Goal: Contribute content: Contribute content

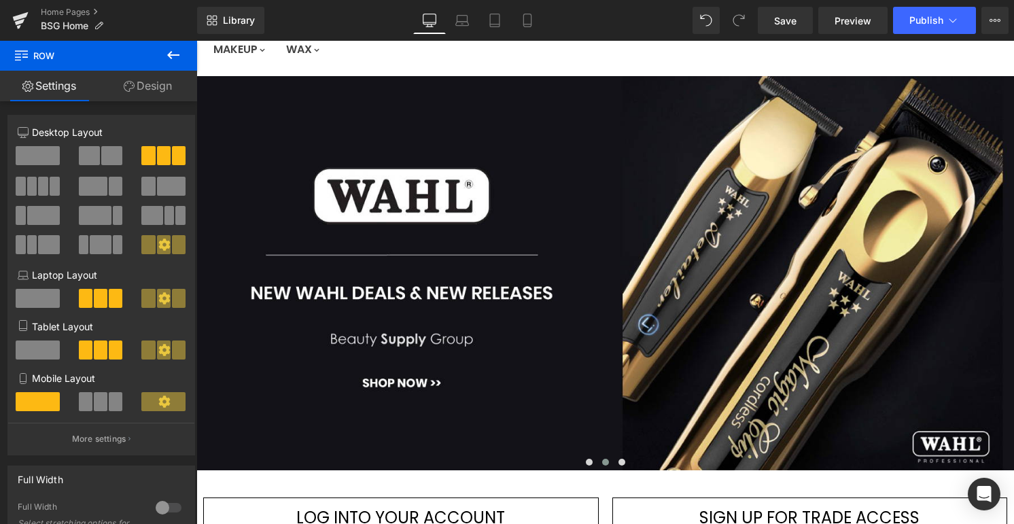
scroll to position [156, 0]
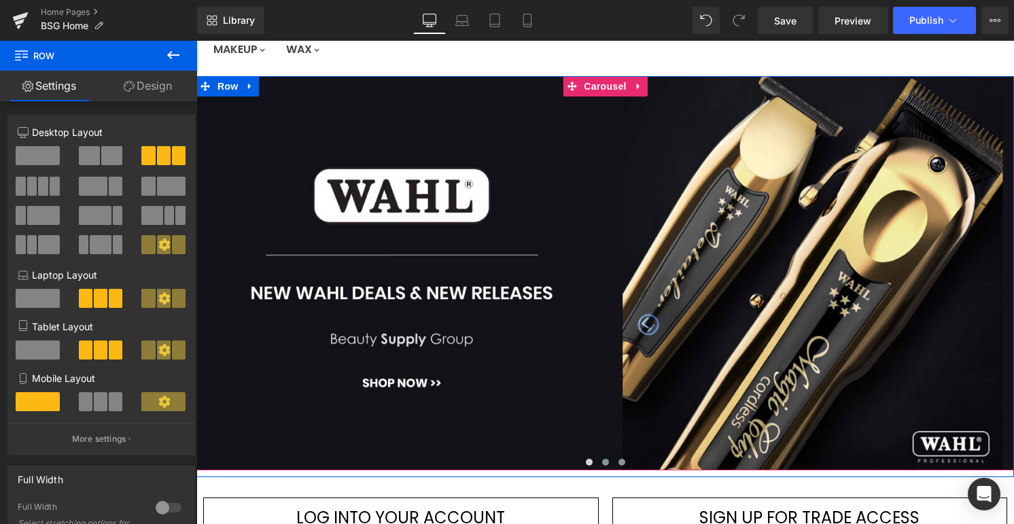
click at [620, 463] on span "Main content" at bounding box center [621, 462] width 7 height 7
click at [609, 463] on span "Main content" at bounding box center [605, 462] width 7 height 7
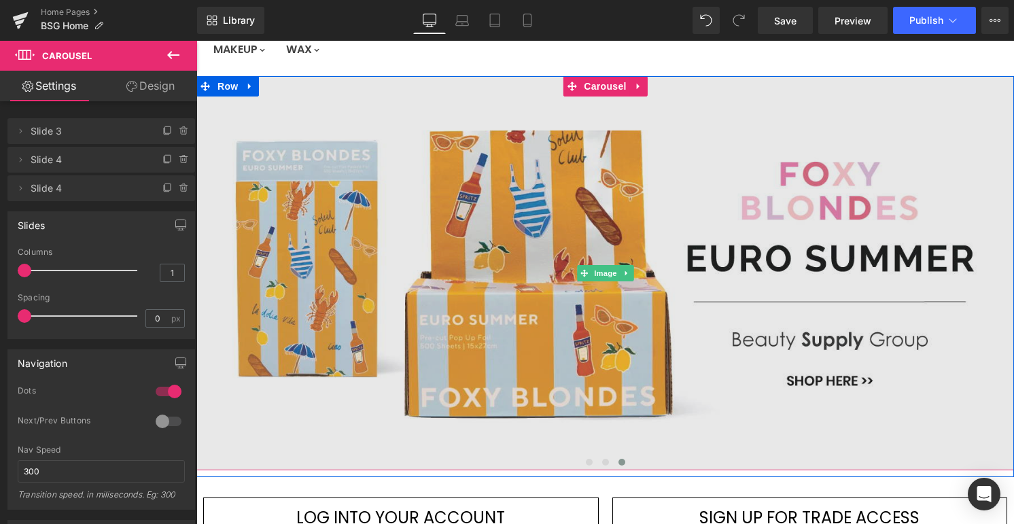
click at [573, 225] on img "Main content" at bounding box center [604, 273] width 817 height 395
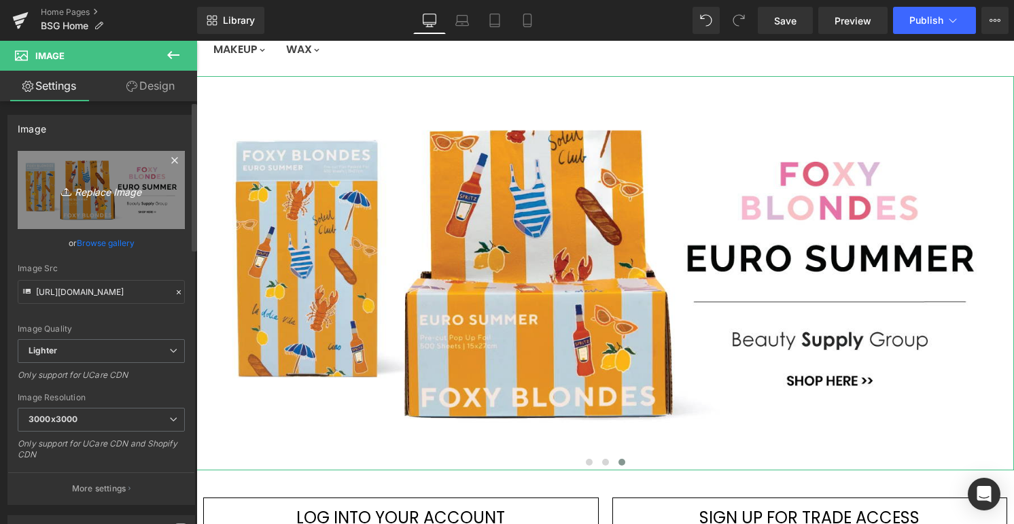
click at [95, 190] on icon "Replace Image" at bounding box center [101, 189] width 109 height 17
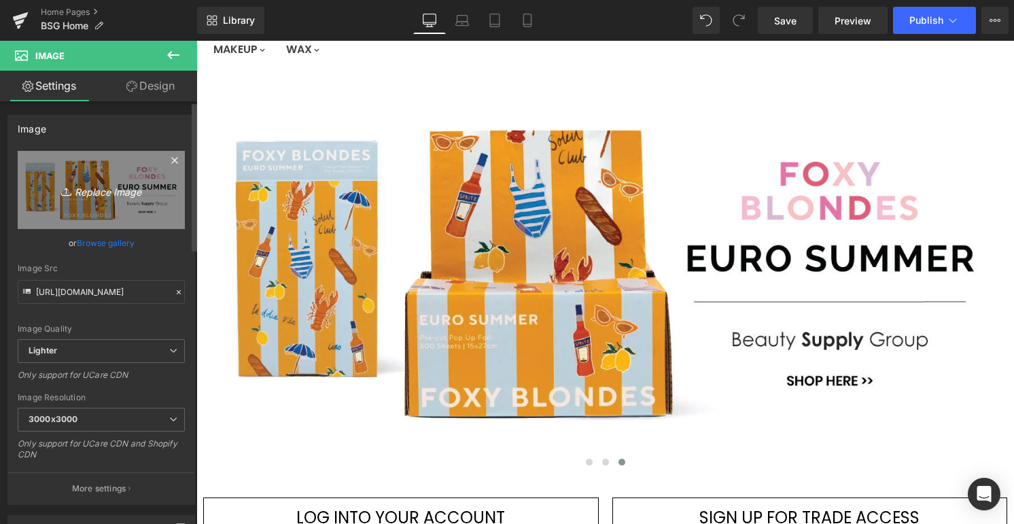
type input "C:\fakepath\BSG-ORI-LAB.jpg"
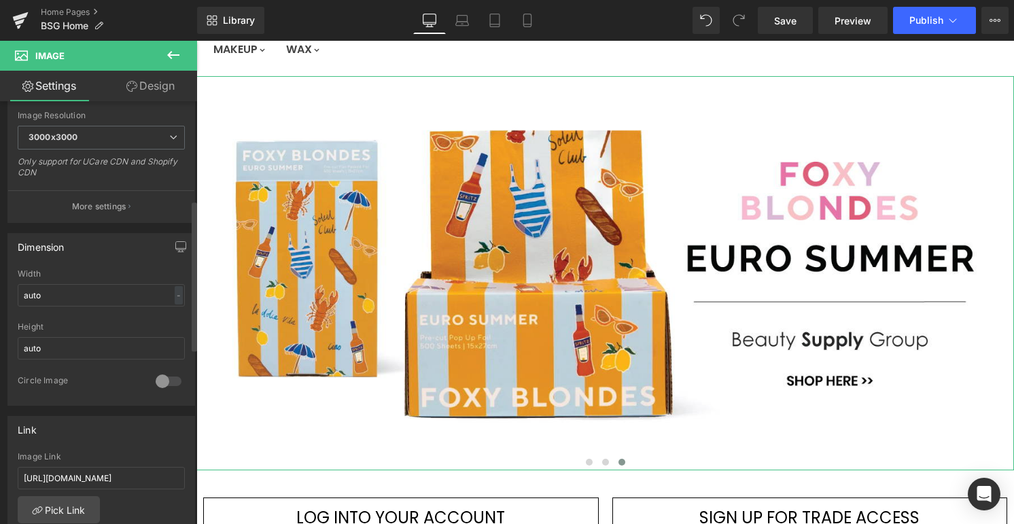
scroll to position [283, 0]
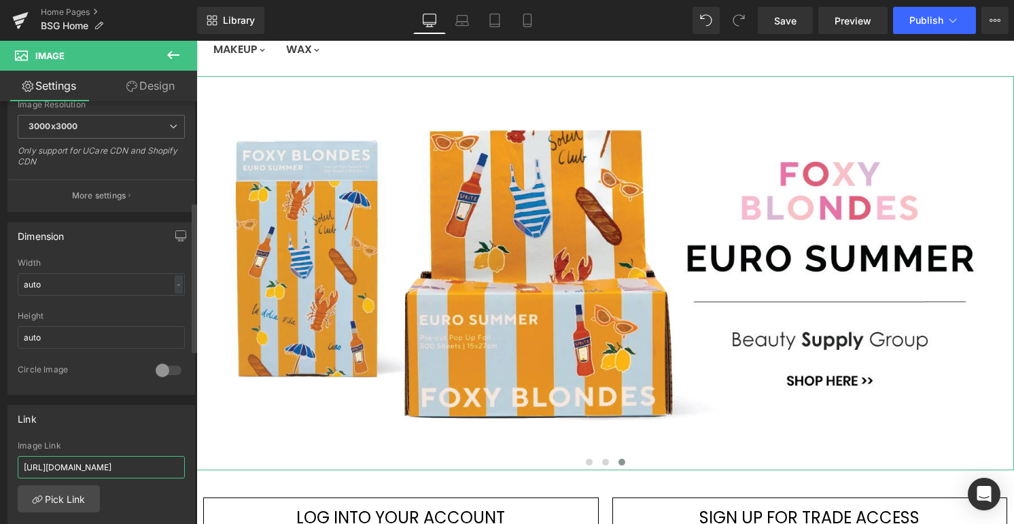
click at [112, 467] on input "[URL][DOMAIN_NAME]" at bounding box center [101, 467] width 167 height 22
paste input "ori-lab"
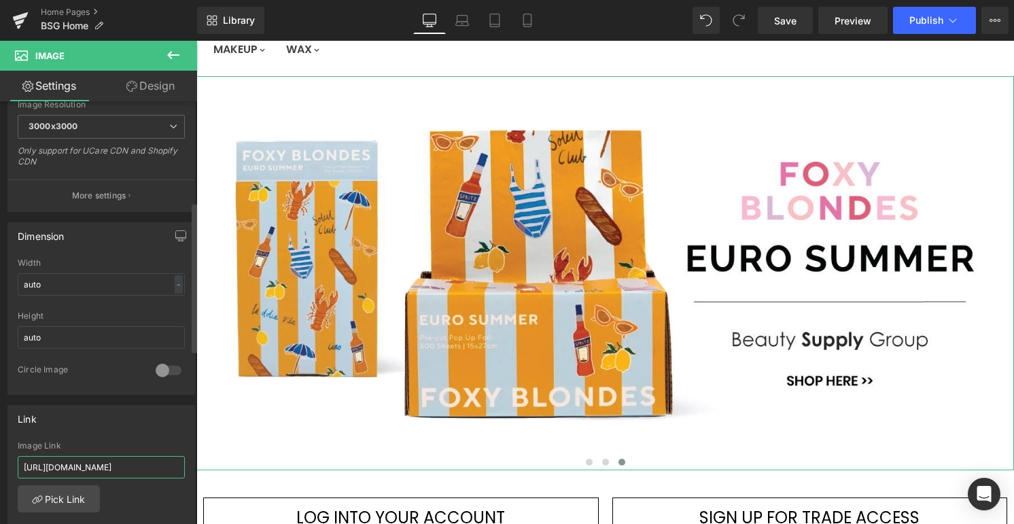
type input "[URL][DOMAIN_NAME]"
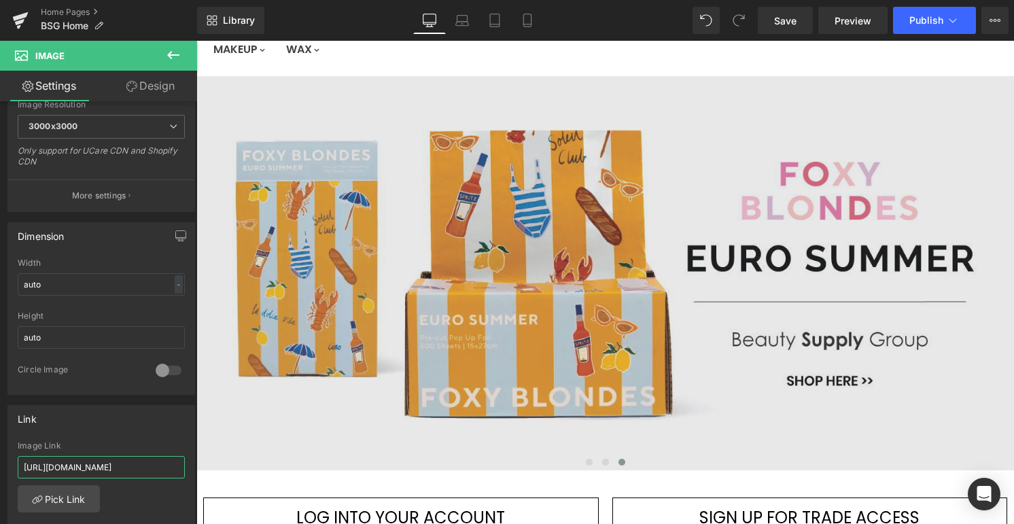
type input "[URL][DOMAIN_NAME]"
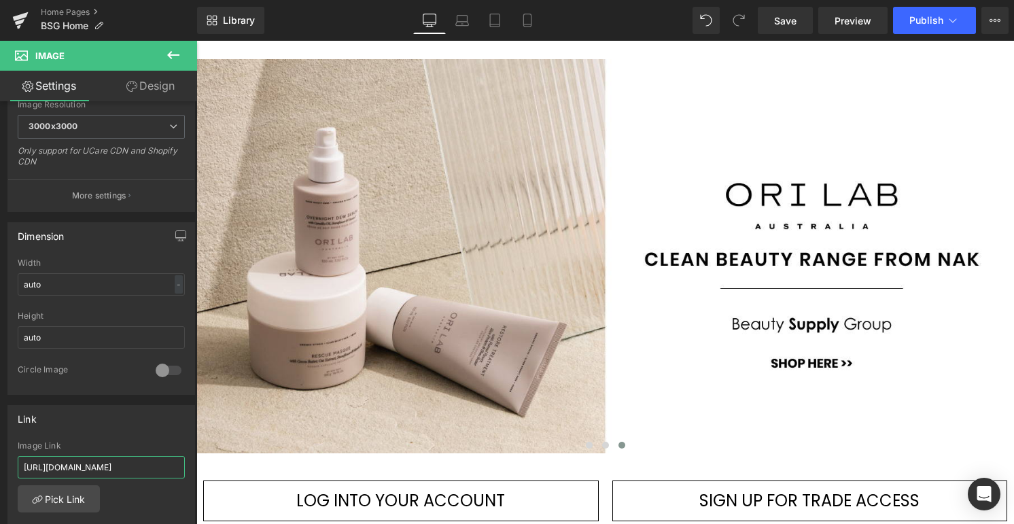
scroll to position [0, 0]
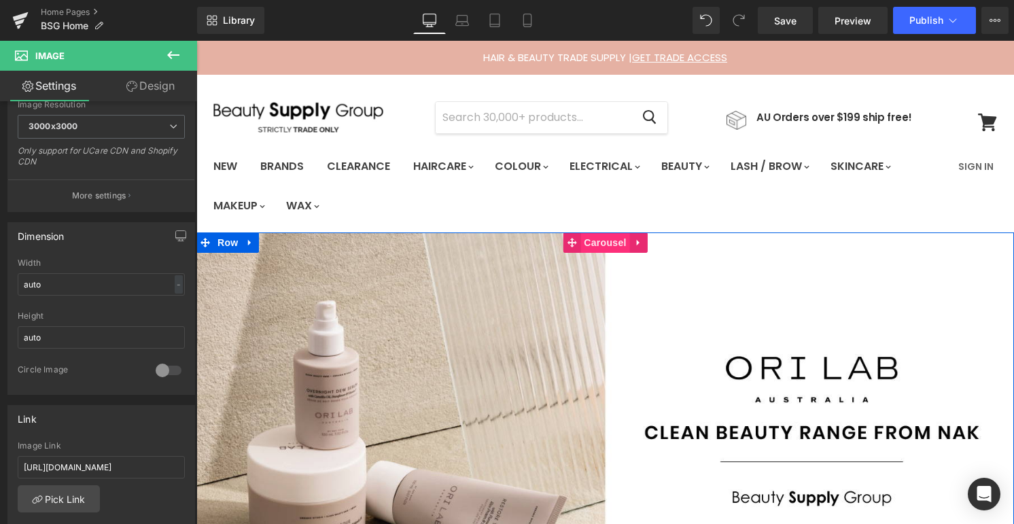
click at [614, 239] on span "Carousel" at bounding box center [604, 242] width 49 height 20
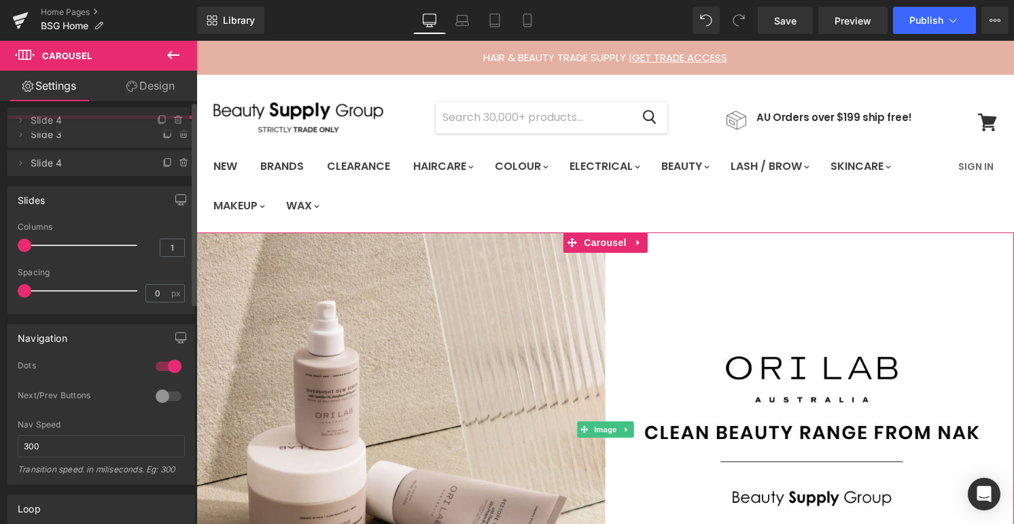
drag, startPoint x: 109, startPoint y: 189, endPoint x: 113, endPoint y: 121, distance: 68.1
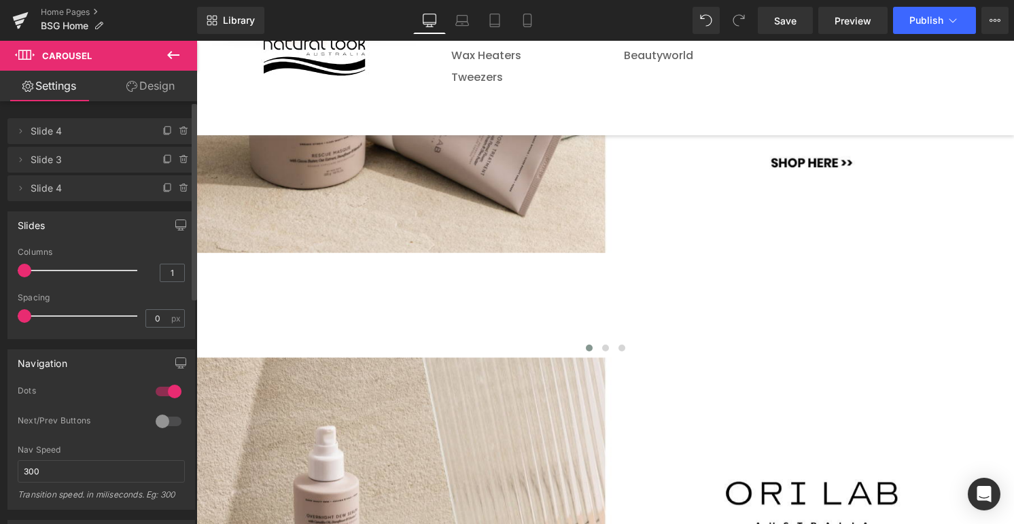
scroll to position [378, 0]
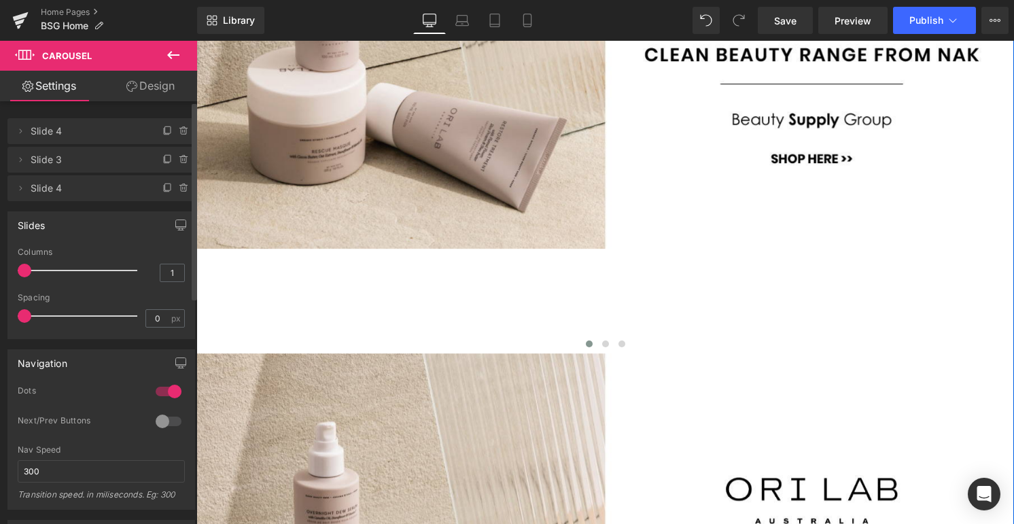
click at [605, 337] on div "Main content" at bounding box center [604, 345] width 817 height 16
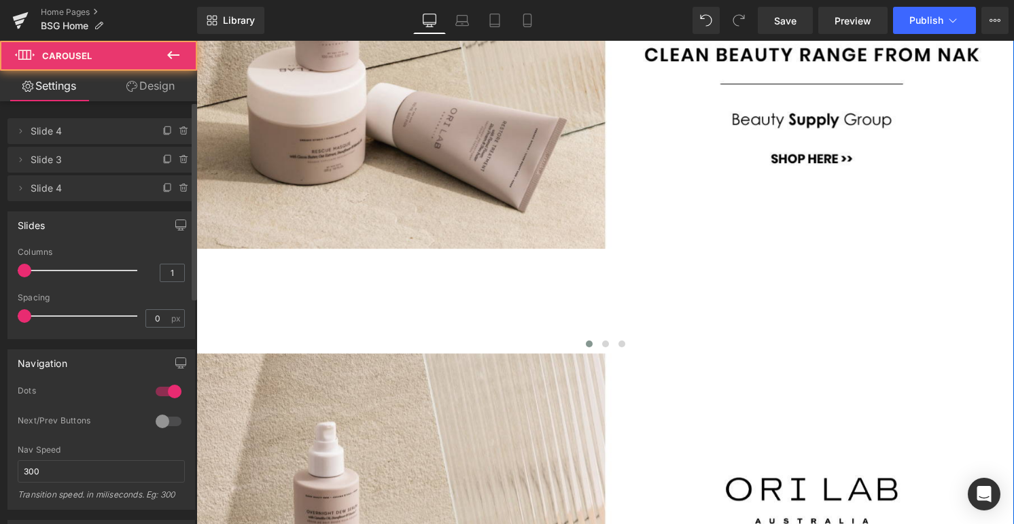
click at [592, 340] on span "Main content" at bounding box center [589, 343] width 7 height 7
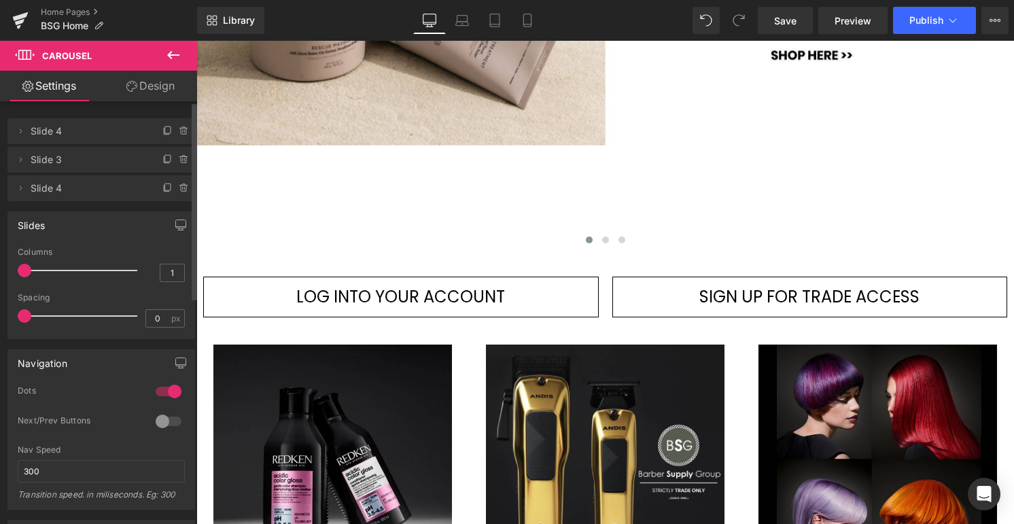
scroll to position [978, 0]
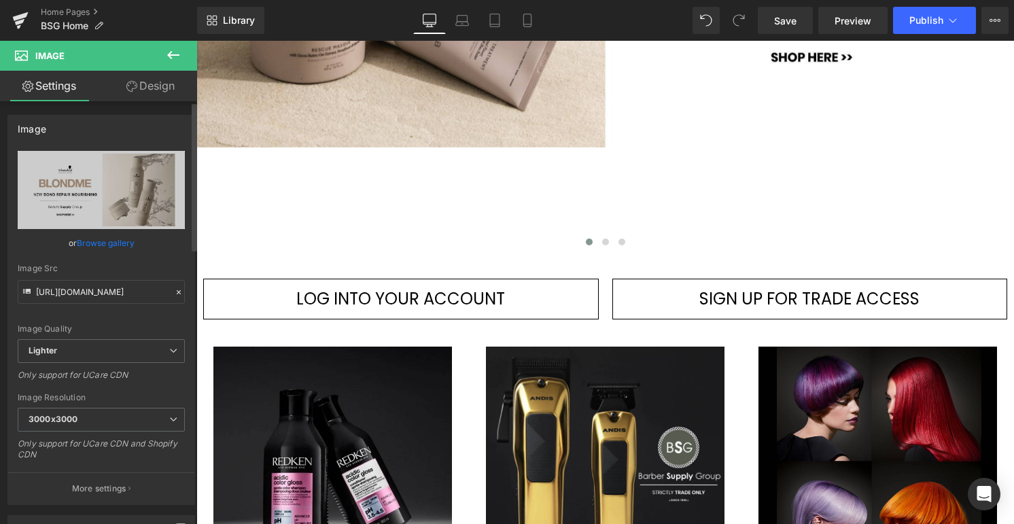
click at [95, 243] on link "Browse gallery" at bounding box center [106, 243] width 58 height 24
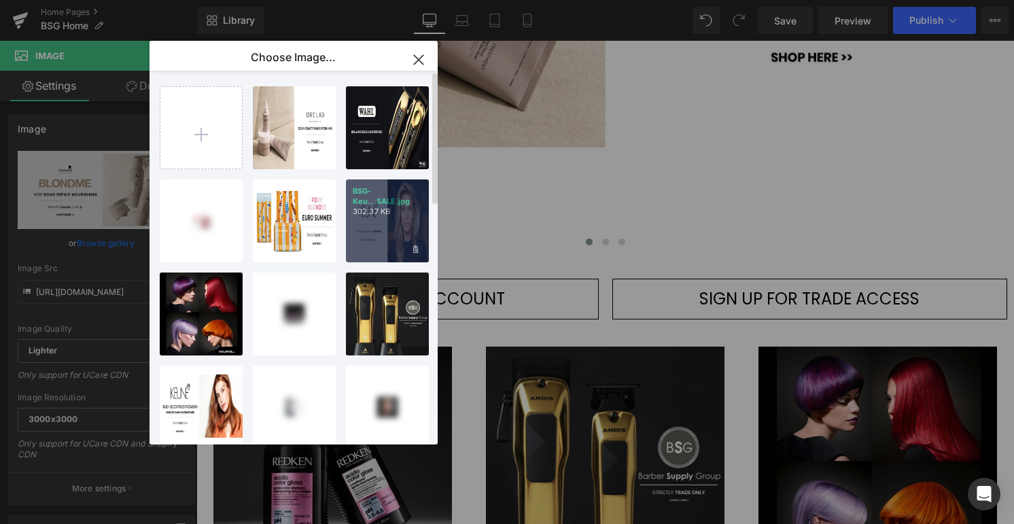
click at [394, 220] on div "BSG-Keu...SALE.jpg 302.37 KB" at bounding box center [387, 220] width 83 height 83
type input "[URL][DOMAIN_NAME]"
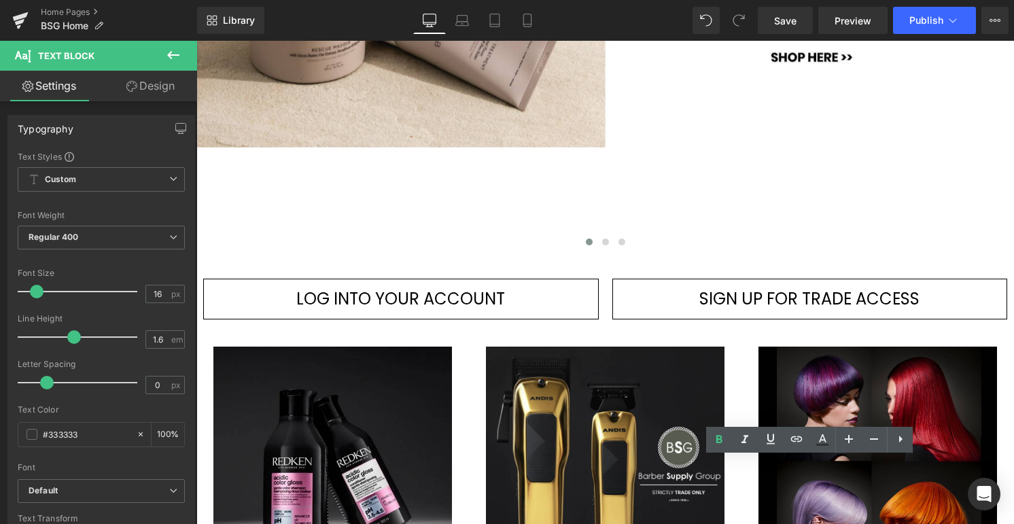
drag, startPoint x: 648, startPoint y: 465, endPoint x: 785, endPoint y: 465, distance: 136.6
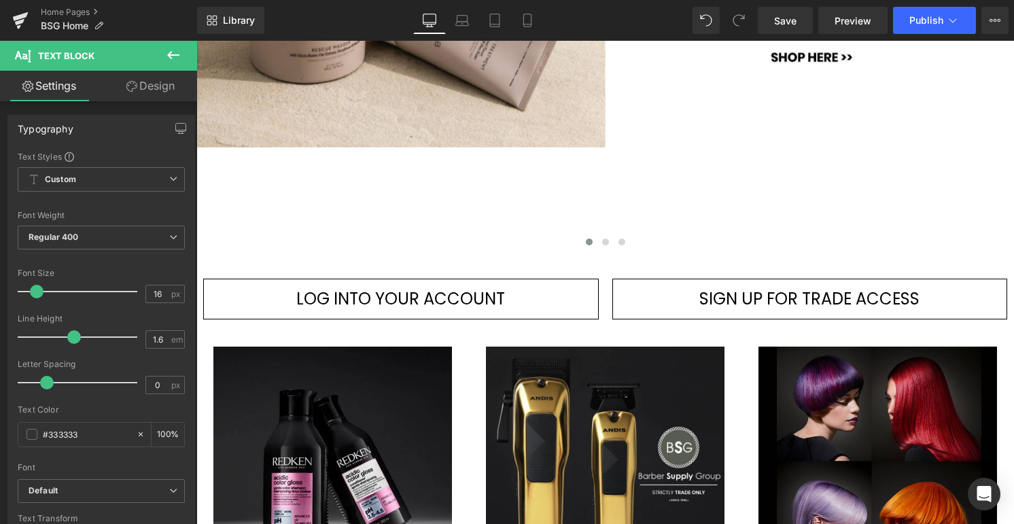
drag, startPoint x: 782, startPoint y: 465, endPoint x: 874, endPoint y: 469, distance: 92.5
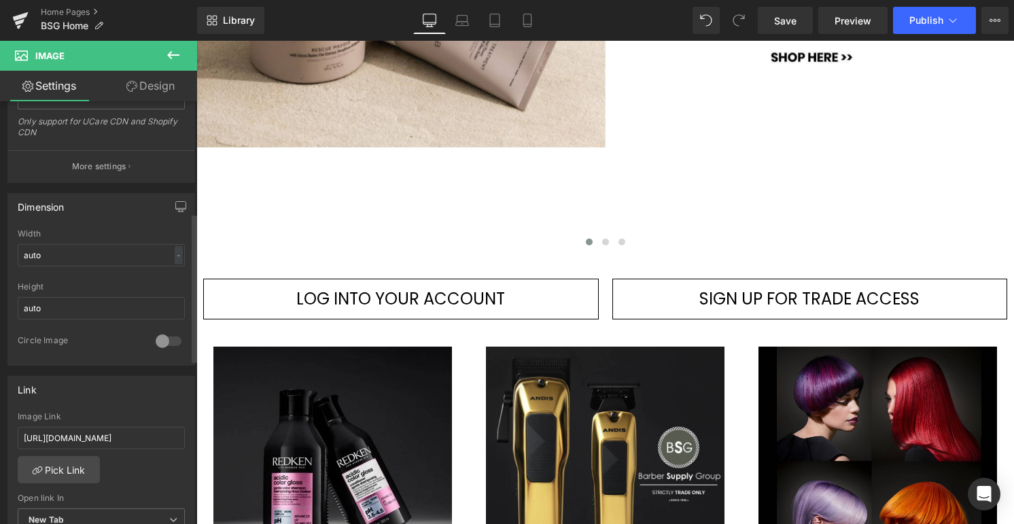
scroll to position [323, 0]
click at [119, 433] on input "[URL][DOMAIN_NAME]" at bounding box center [101, 436] width 167 height 22
type input "[URL][DOMAIN_NAME]"
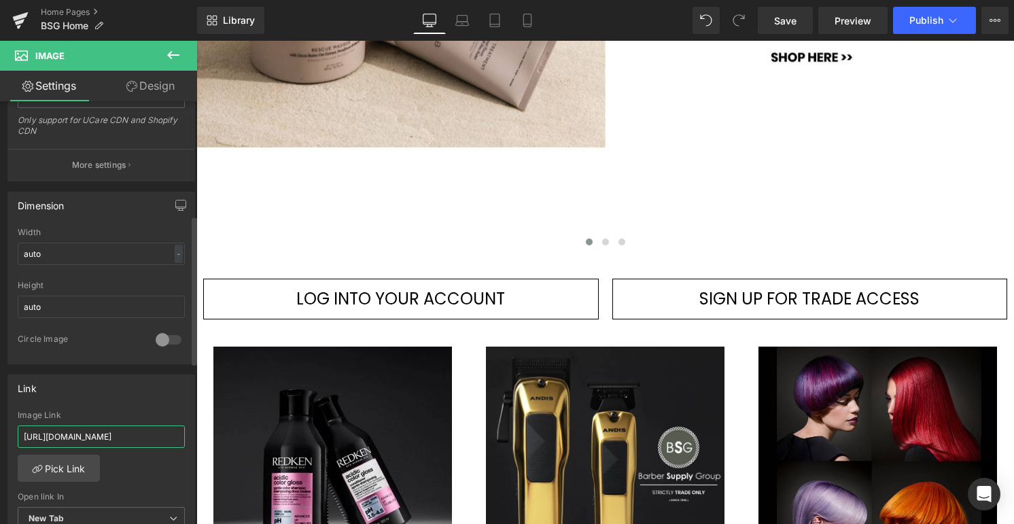
scroll to position [0, 91]
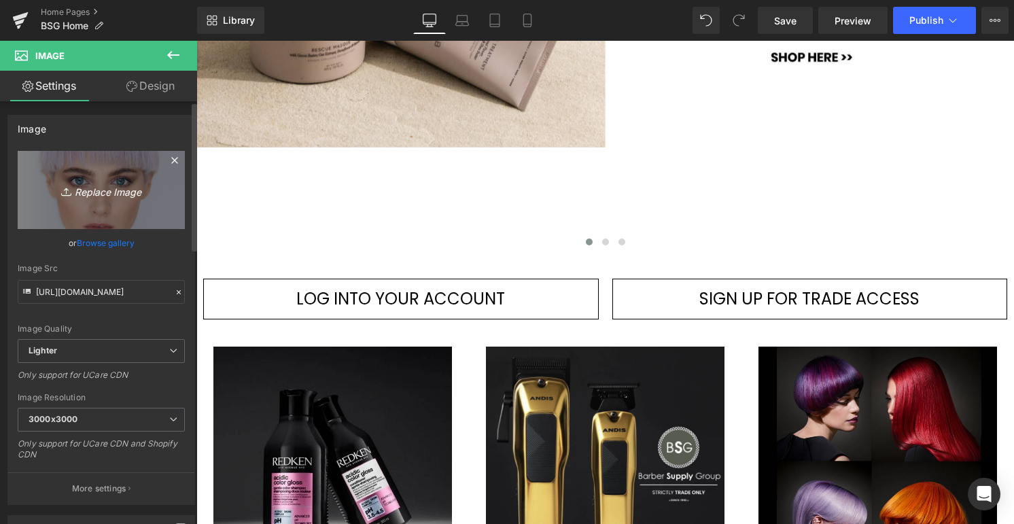
click at [107, 192] on icon "Replace Image" at bounding box center [101, 189] width 109 height 17
type input "C:\fakepath\olaplex33.jpg"
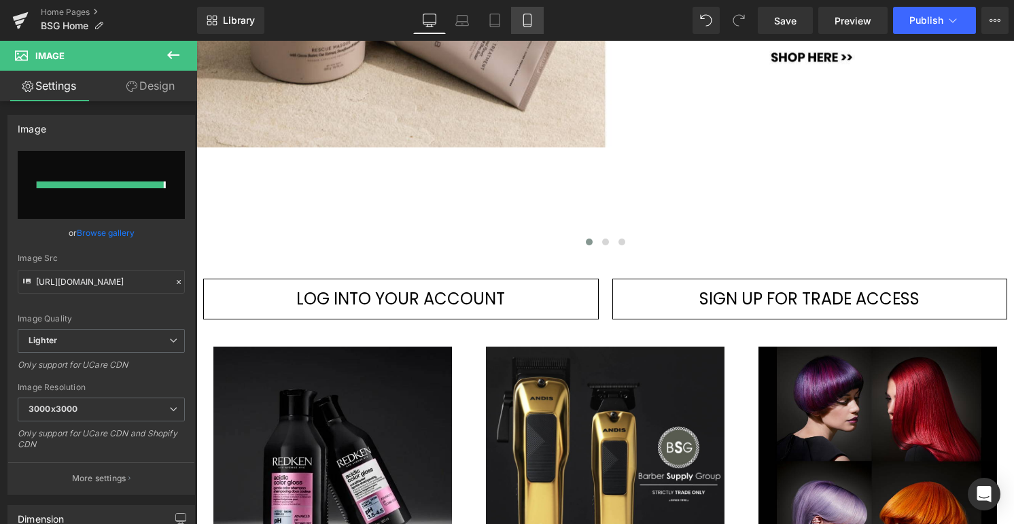
type input "[URL][DOMAIN_NAME]"
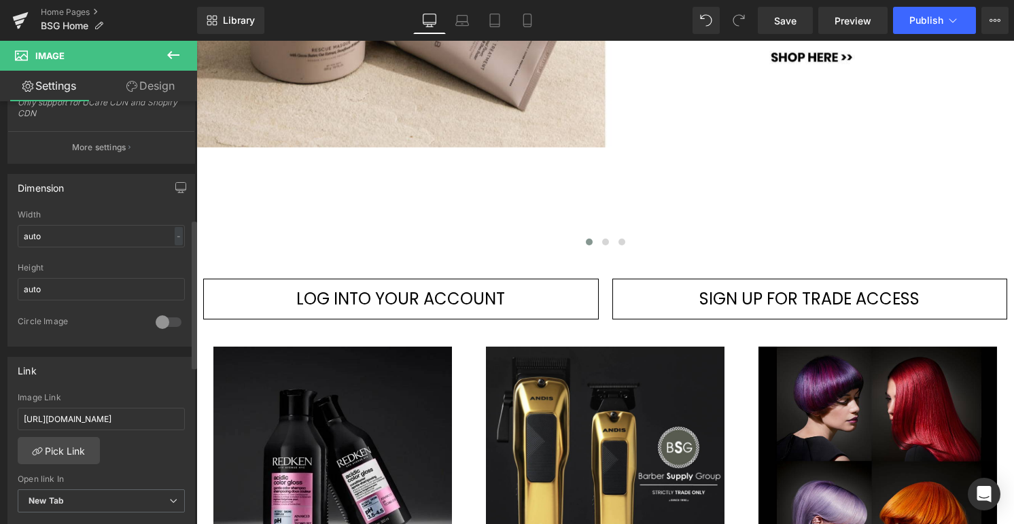
scroll to position [353, 0]
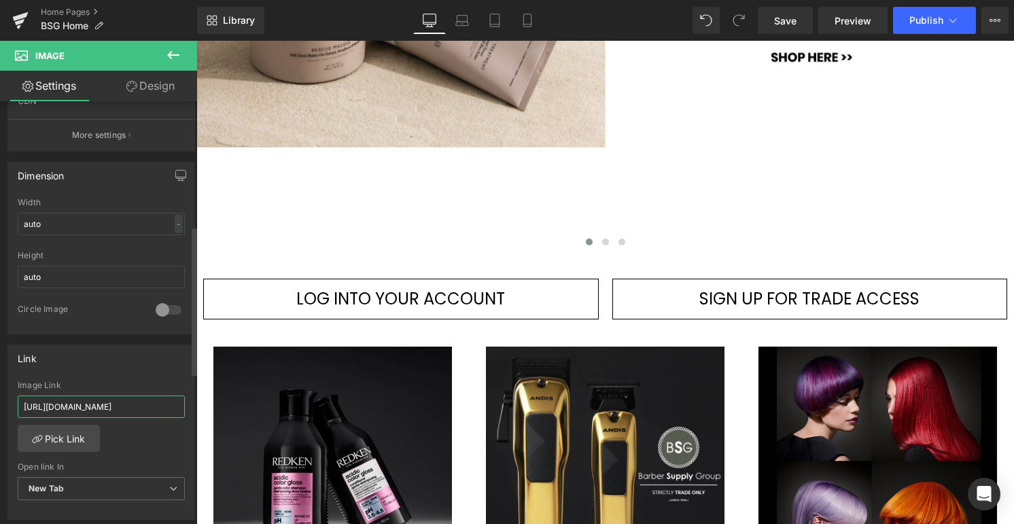
click at [139, 398] on input "[URL][DOMAIN_NAME]" at bounding box center [101, 406] width 167 height 22
type input "[URL][DOMAIN_NAME]"
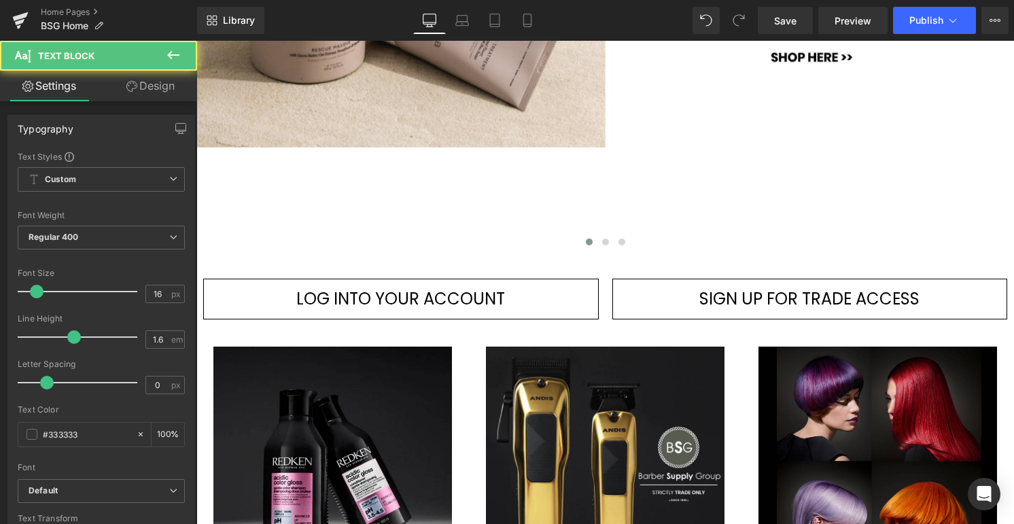
click span "KAARAL ~"
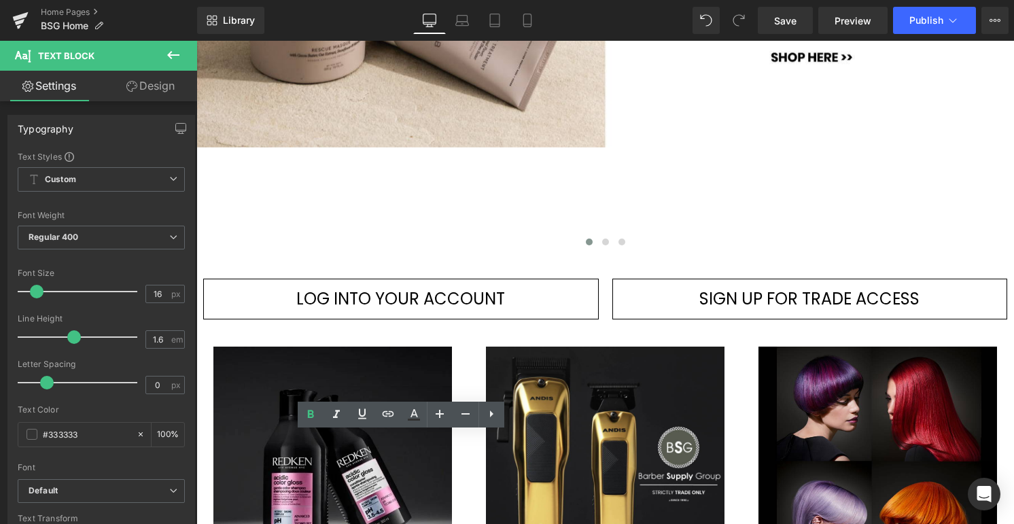
drag, startPoint x: 266, startPoint y: 444, endPoint x: 224, endPoint y: 442, distance: 42.9
drag, startPoint x: 283, startPoint y: 442, endPoint x: 470, endPoint y: 441, distance: 187.5
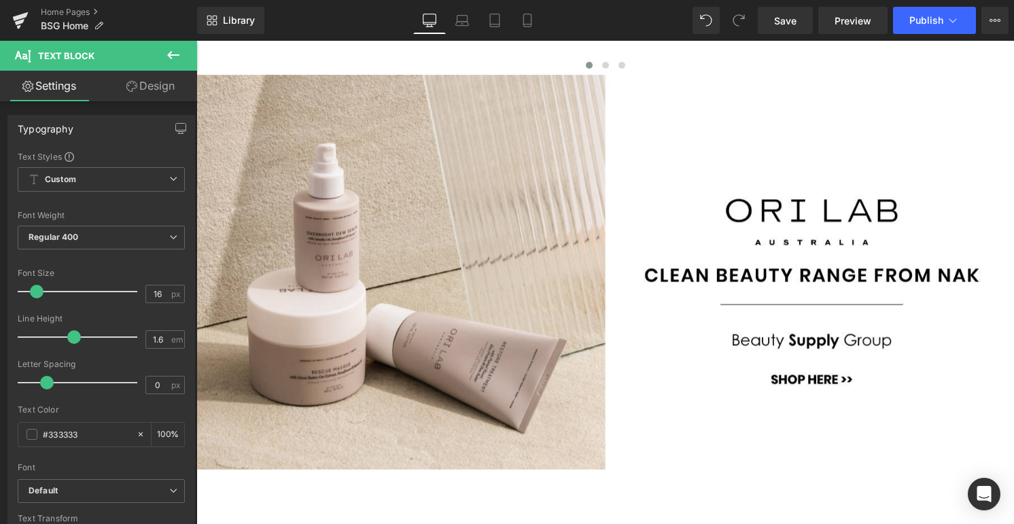
scroll to position [654, 0]
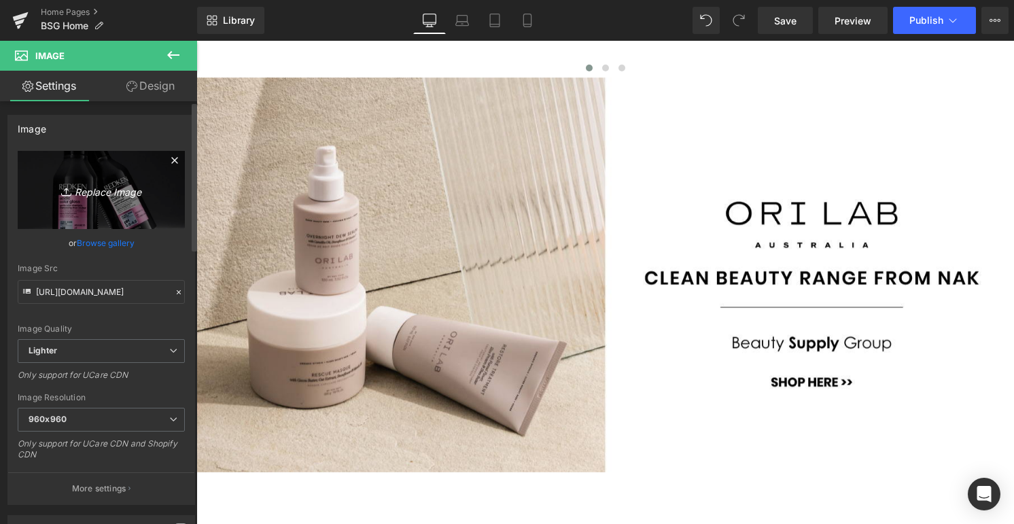
click at [104, 192] on icon "Replace Image" at bounding box center [101, 189] width 109 height 17
type input "C:\fakepath\foxy-blondes.jpg"
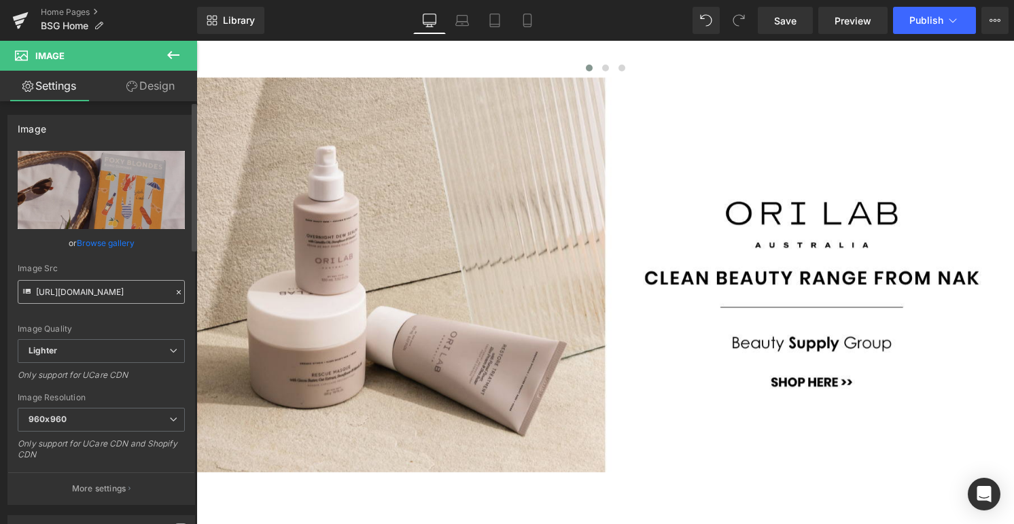
type input "[URL][DOMAIN_NAME]"
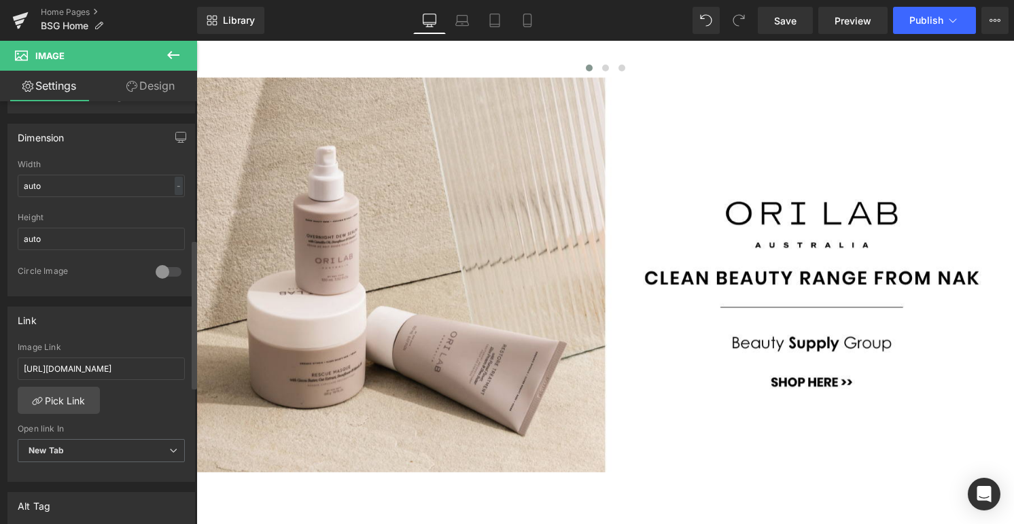
scroll to position [402, 0]
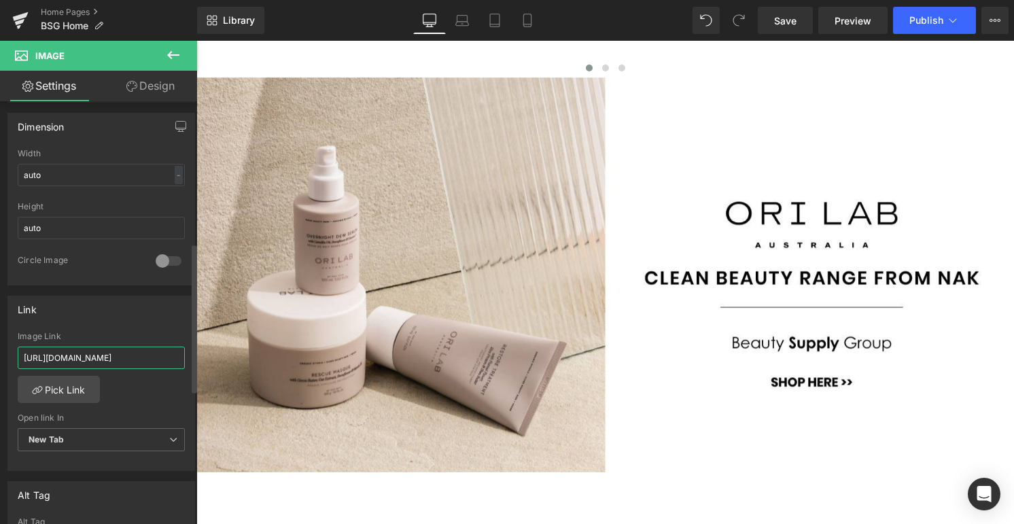
click at [84, 355] on input "[URL][DOMAIN_NAME]" at bounding box center [101, 358] width 167 height 22
paste input "foxy-blondes/products/foxy-blondes-euro-summer-pop-up-foil"
type input "[URL][DOMAIN_NAME]"
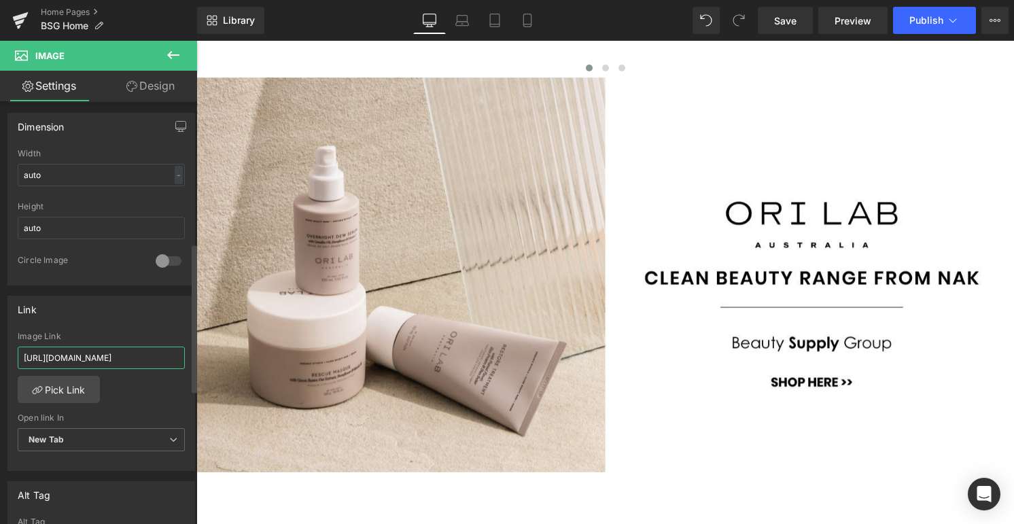
scroll to position [0, 300]
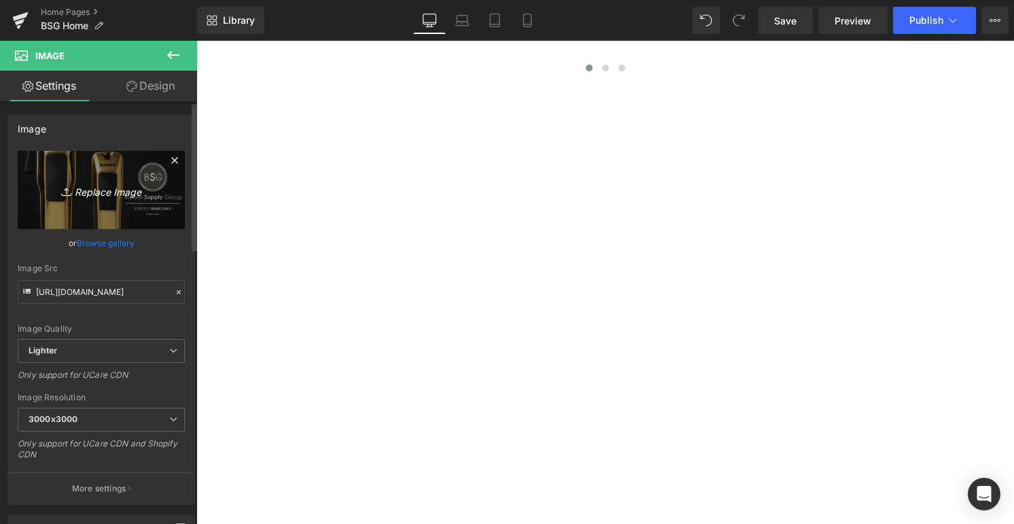
click at [118, 190] on icon "Replace Image" at bounding box center [101, 189] width 109 height 17
type input "C:\fakepath\[PERSON_NAME].jpg"
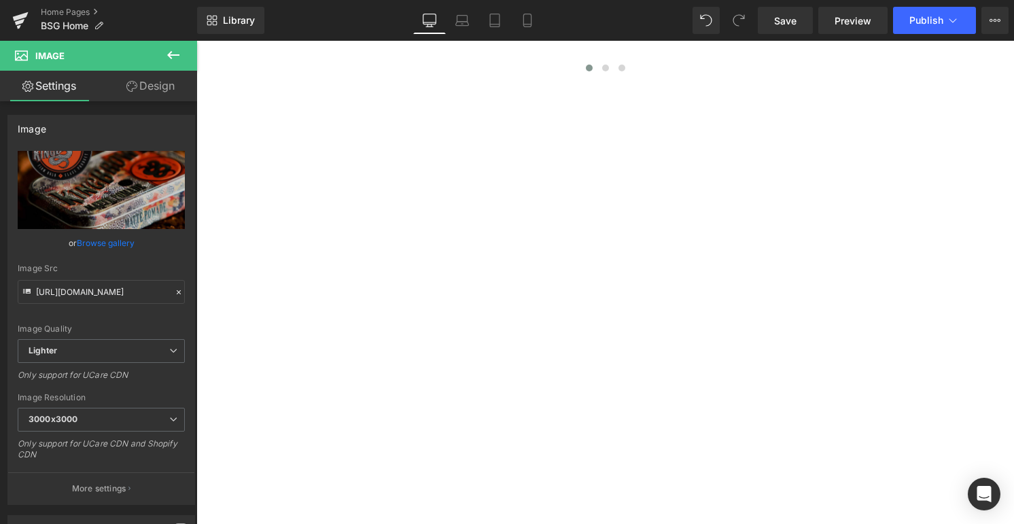
type input "[URL][DOMAIN_NAME][PERSON_NAME]"
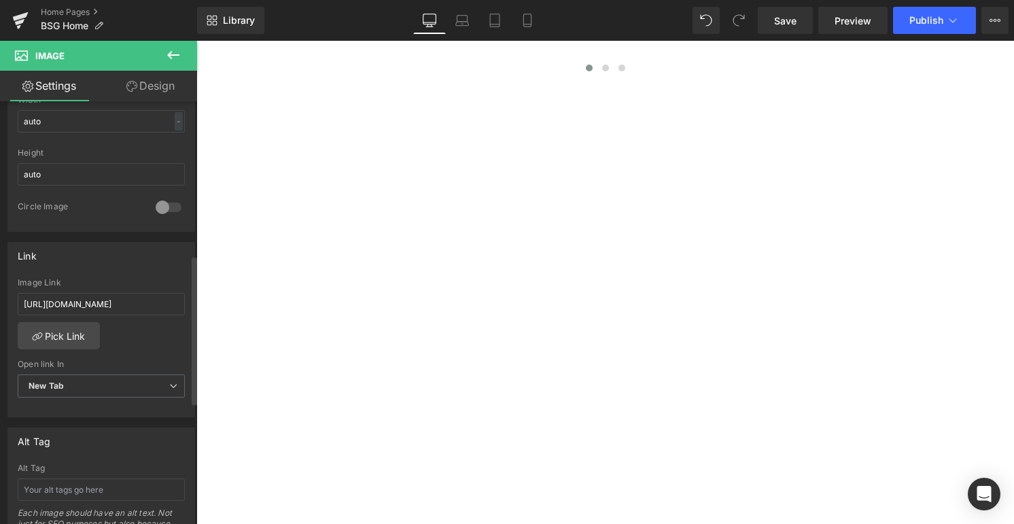
scroll to position [461, 0]
click at [80, 300] on input "[URL][DOMAIN_NAME]" at bounding box center [101, 298] width 167 height 22
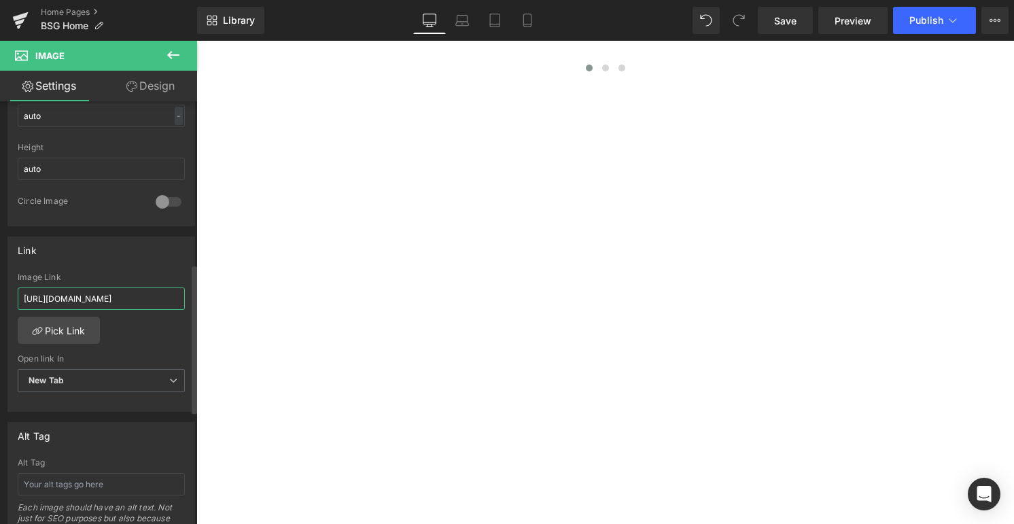
paste input "collections/[PERSON_NAME]"
type input "[URL][DOMAIN_NAME][PERSON_NAME]"
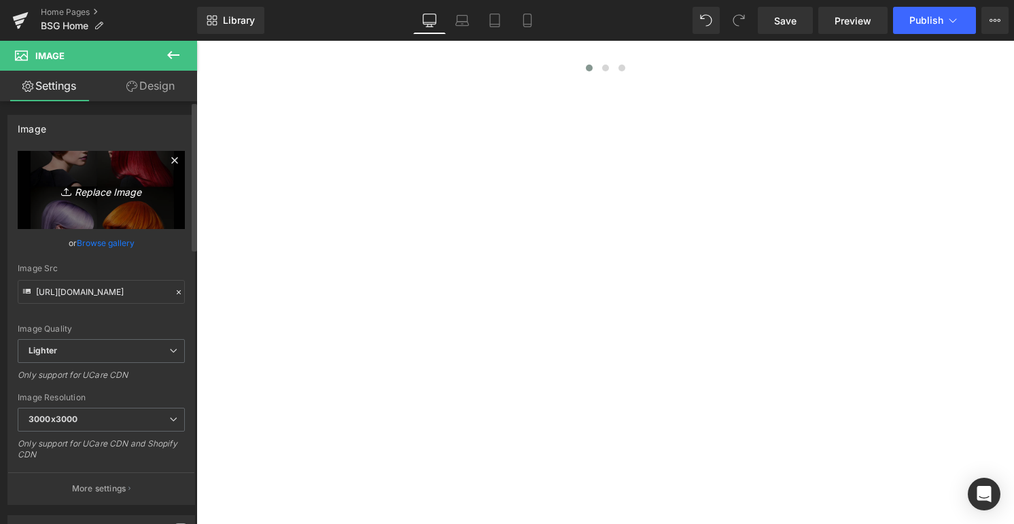
click at [90, 192] on icon "Replace Image" at bounding box center [101, 189] width 109 height 17
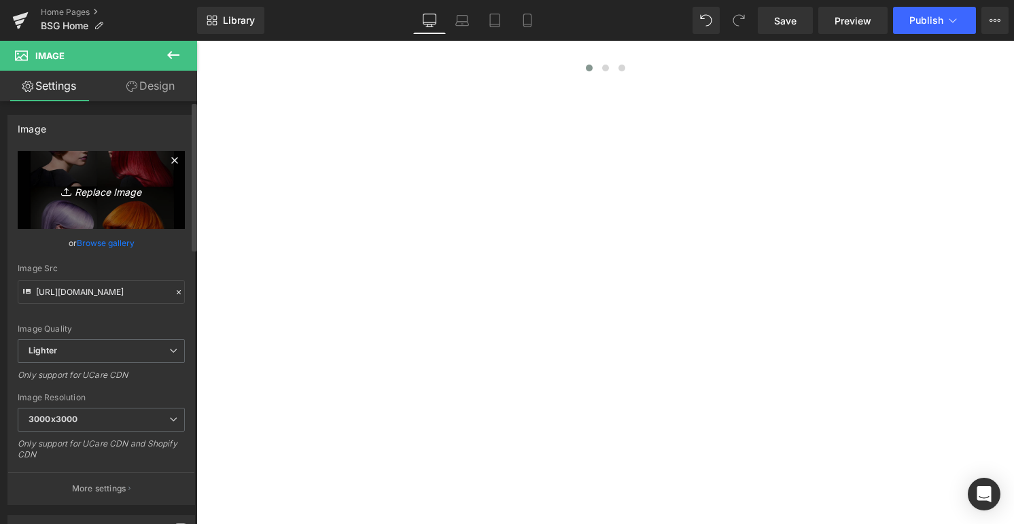
click at [96, 193] on icon "Replace Image" at bounding box center [101, 189] width 109 height 17
type input "C:\fakepath\MATRIX.jpg"
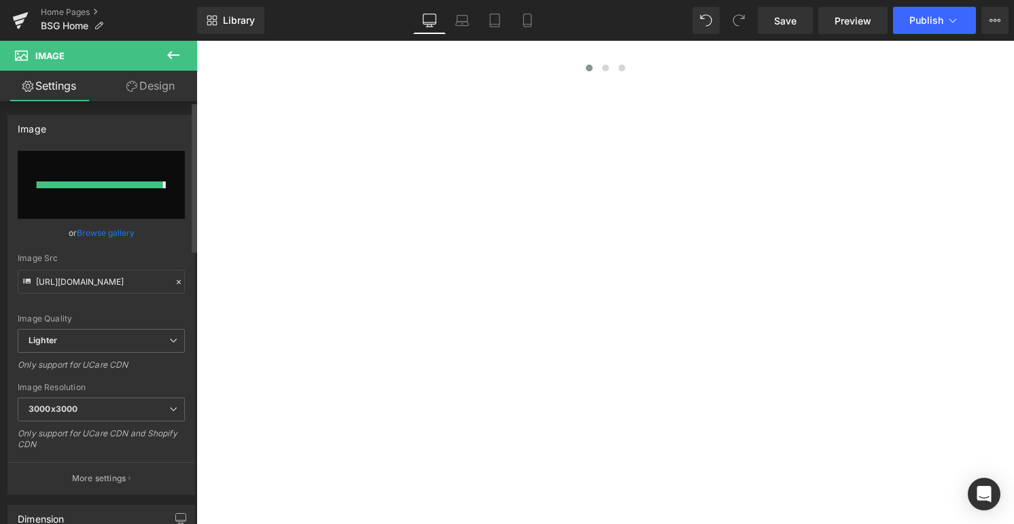
type input "[URL][DOMAIN_NAME]"
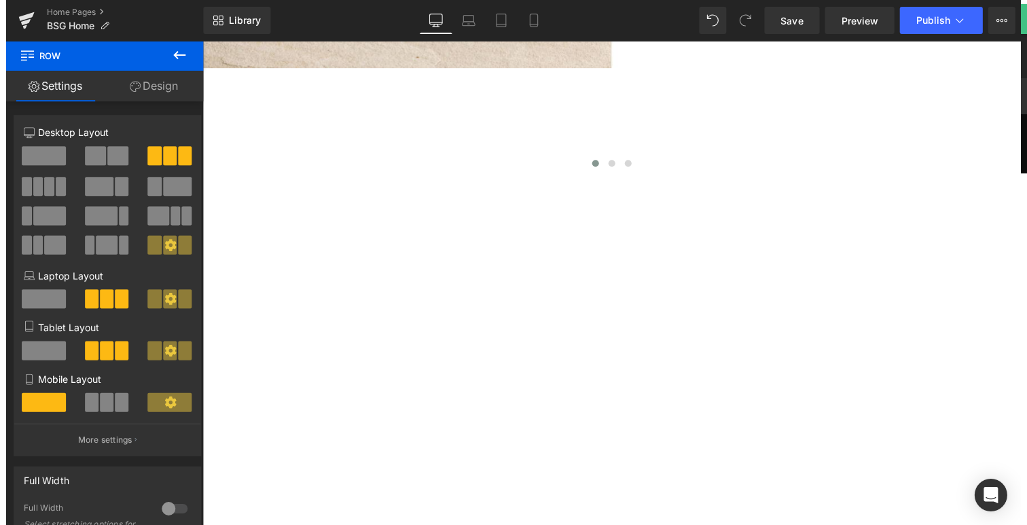
scroll to position [556, 0]
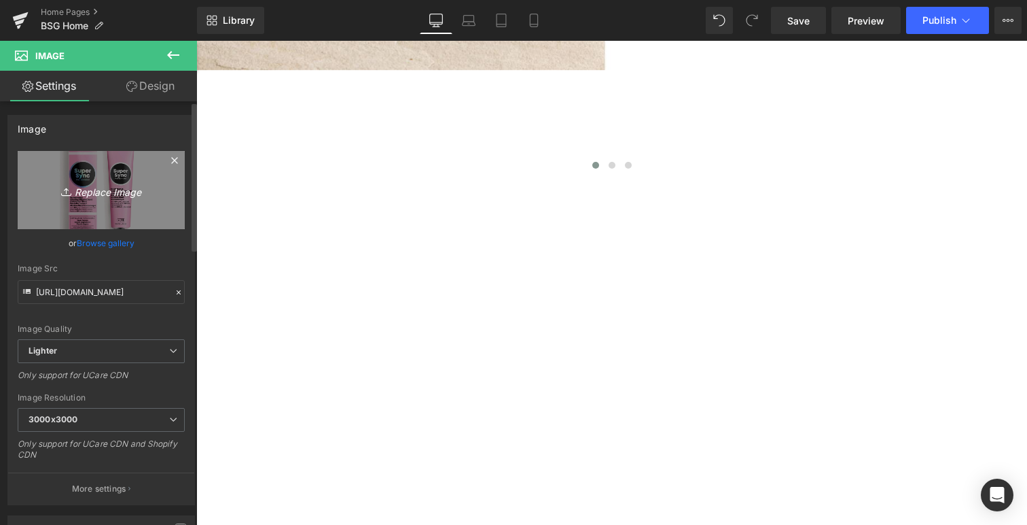
click at [113, 190] on icon "Replace Image" at bounding box center [101, 189] width 109 height 17
type input "C:\fakepath\HI LIFT.jpg"
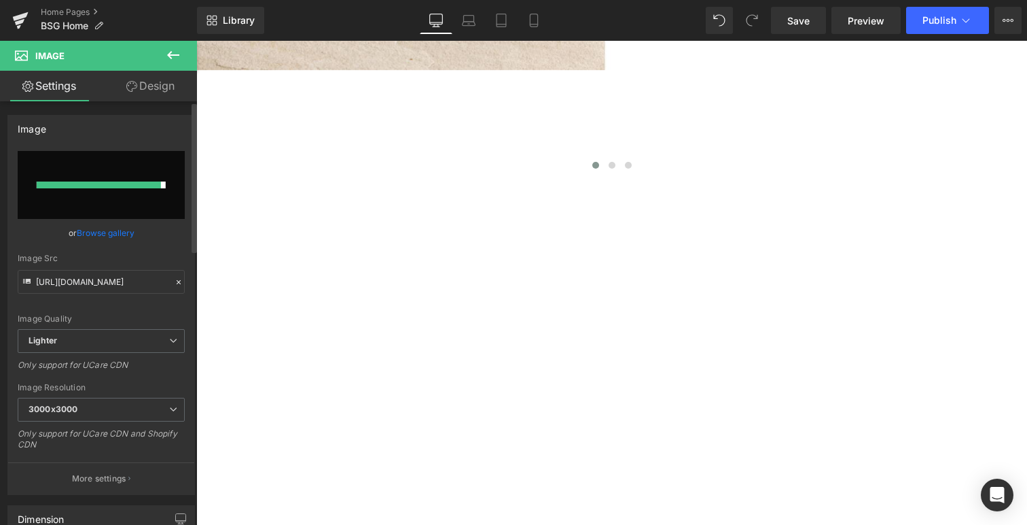
type input "[URL][DOMAIN_NAME]"
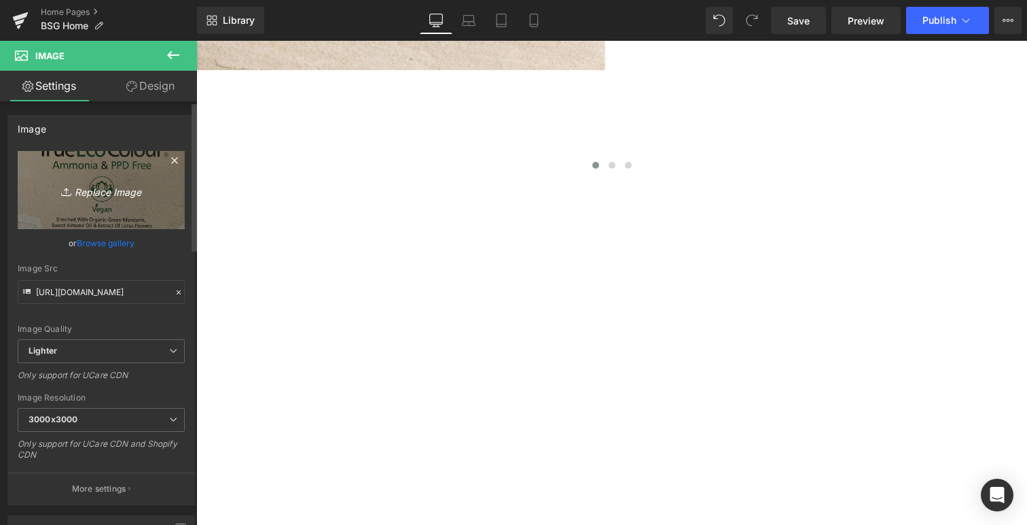
click at [102, 190] on icon "Replace Image" at bounding box center [101, 189] width 109 height 17
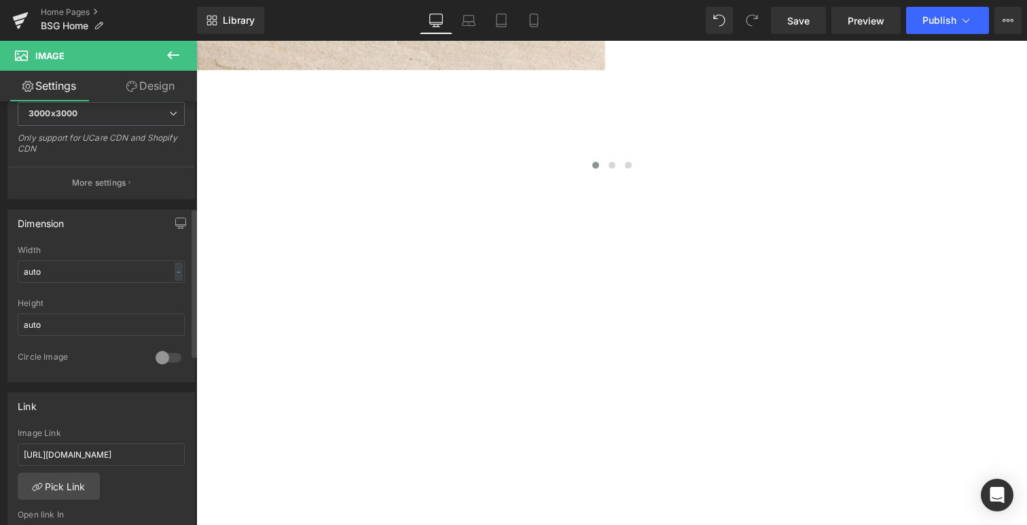
scroll to position [312, 0]
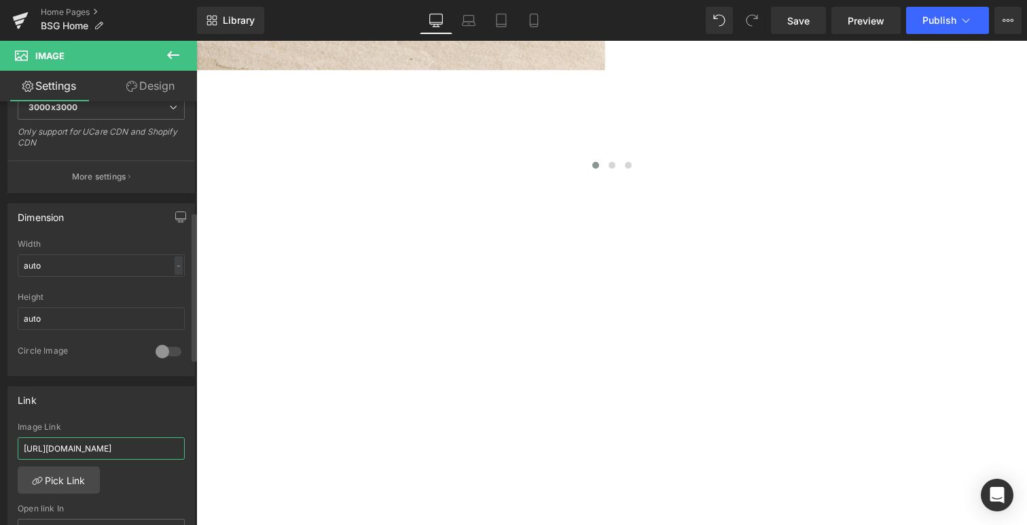
click at [124, 439] on input "[URL][DOMAIN_NAME]" at bounding box center [101, 448] width 167 height 22
type input "[URL][DOMAIN_NAME]"
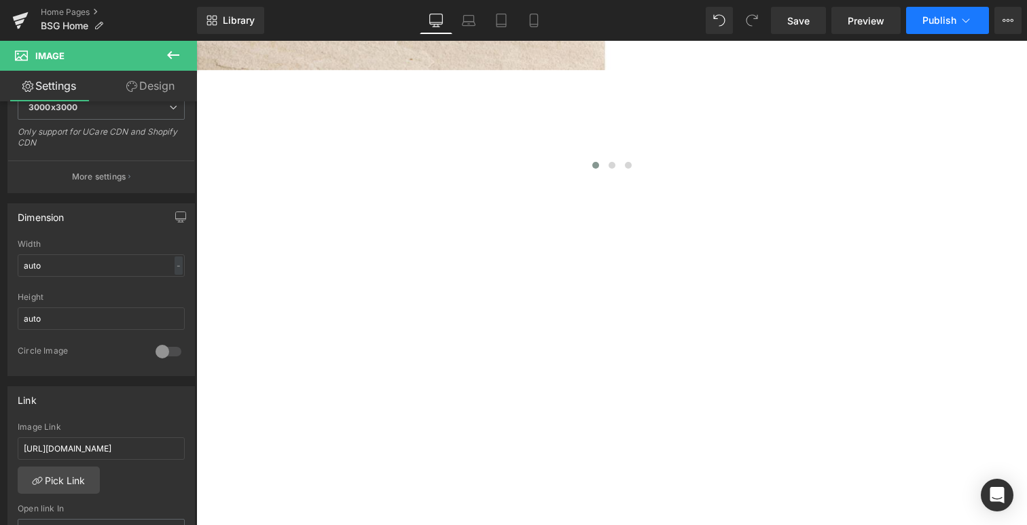
scroll to position [0, 0]
click at [938, 20] on span "Publish" at bounding box center [940, 20] width 34 height 11
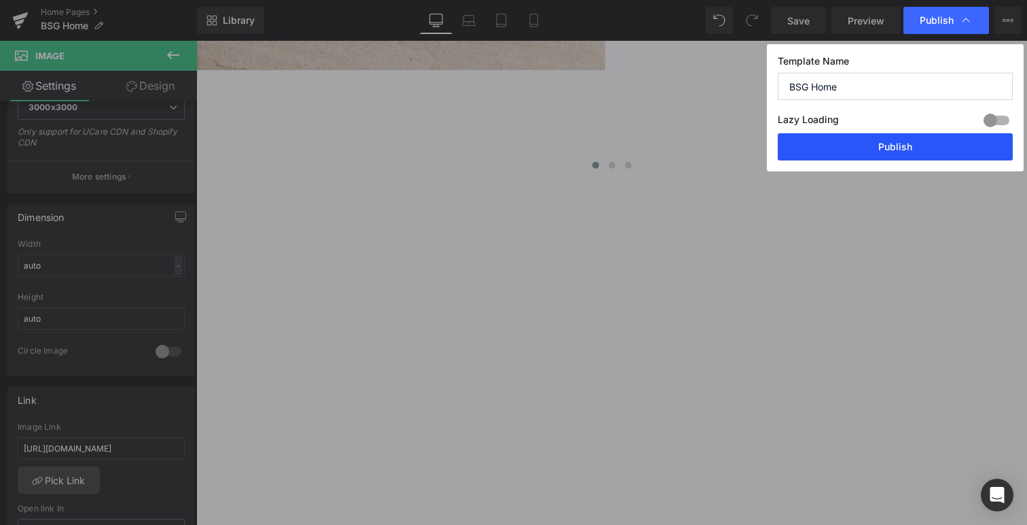
click at [896, 142] on button "Publish" at bounding box center [895, 146] width 235 height 27
